Goal: Information Seeking & Learning: Learn about a topic

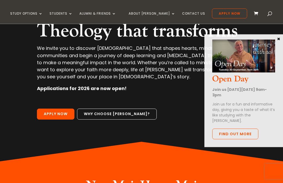
scroll to position [63, 0]
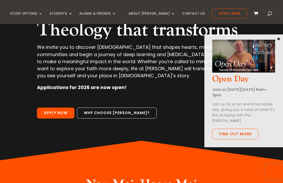
click at [274, 37] on div "Open Day Join us on Tuesday 30 September, 9am-3pm Join us for a fun and informa…" at bounding box center [243, 91] width 63 height 113
click at [275, 38] on div "Open Day Join us on Tuesday 30 September, 9am-3pm Join us for a fun and informa…" at bounding box center [243, 91] width 79 height 113
click at [276, 41] on button "×" at bounding box center [278, 38] width 5 height 5
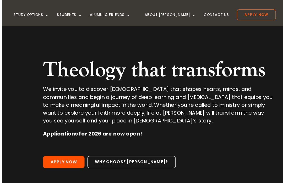
scroll to position [0, 0]
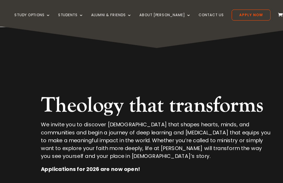
click at [194, 54] on div "Theology that transforms We invite you to discover theology that shapes hearts,…" at bounding box center [141, 125] width 249 height 202
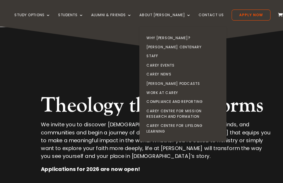
click at [161, 57] on link "Carey Events" at bounding box center [166, 59] width 79 height 8
click at [158, 66] on link "Carey News" at bounding box center [166, 67] width 79 height 8
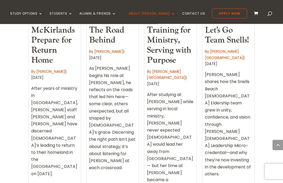
scroll to position [259, 0]
click at [120, 90] on div "As [PERSON_NAME] begins his role at [PERSON_NAME], he reflects on the roads tha…" at bounding box center [112, 119] width 47 height 113
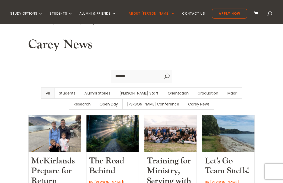
scroll to position [128, 0]
